Goal: Information Seeking & Learning: Get advice/opinions

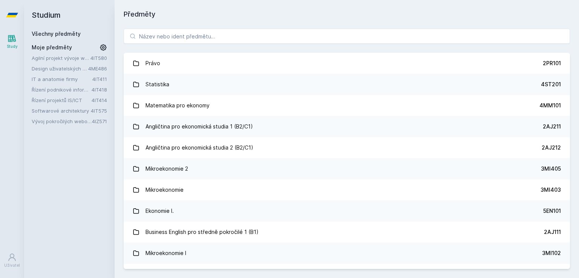
click at [54, 88] on link "Řízení podnikové informatiky" at bounding box center [62, 90] width 60 height 8
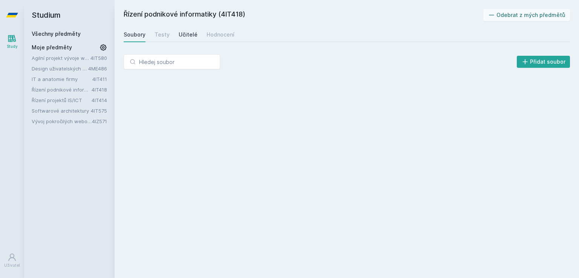
click at [191, 35] on div "Učitelé" at bounding box center [188, 35] width 19 height 8
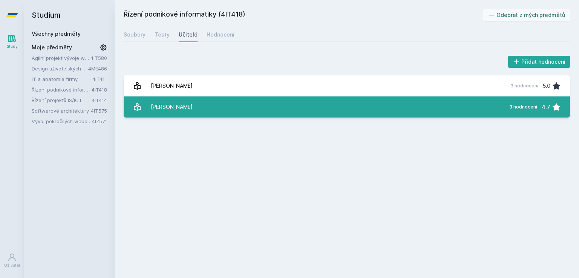
click at [205, 104] on link "Drga Jaroslav 3 hodnocení 4.7" at bounding box center [347, 106] width 446 height 21
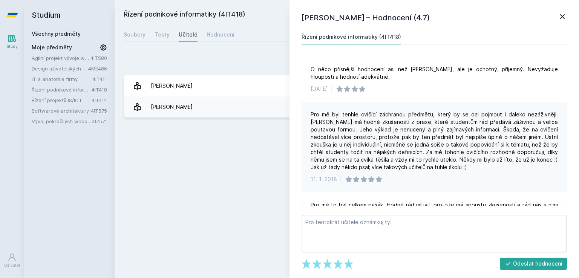
click at [400, 158] on div "Pro mě byl tenhle cvičící záchranou předmětu, který by se dal pojmout i daleko …" at bounding box center [433, 141] width 247 height 60
